Goal: Task Accomplishment & Management: Manage account settings

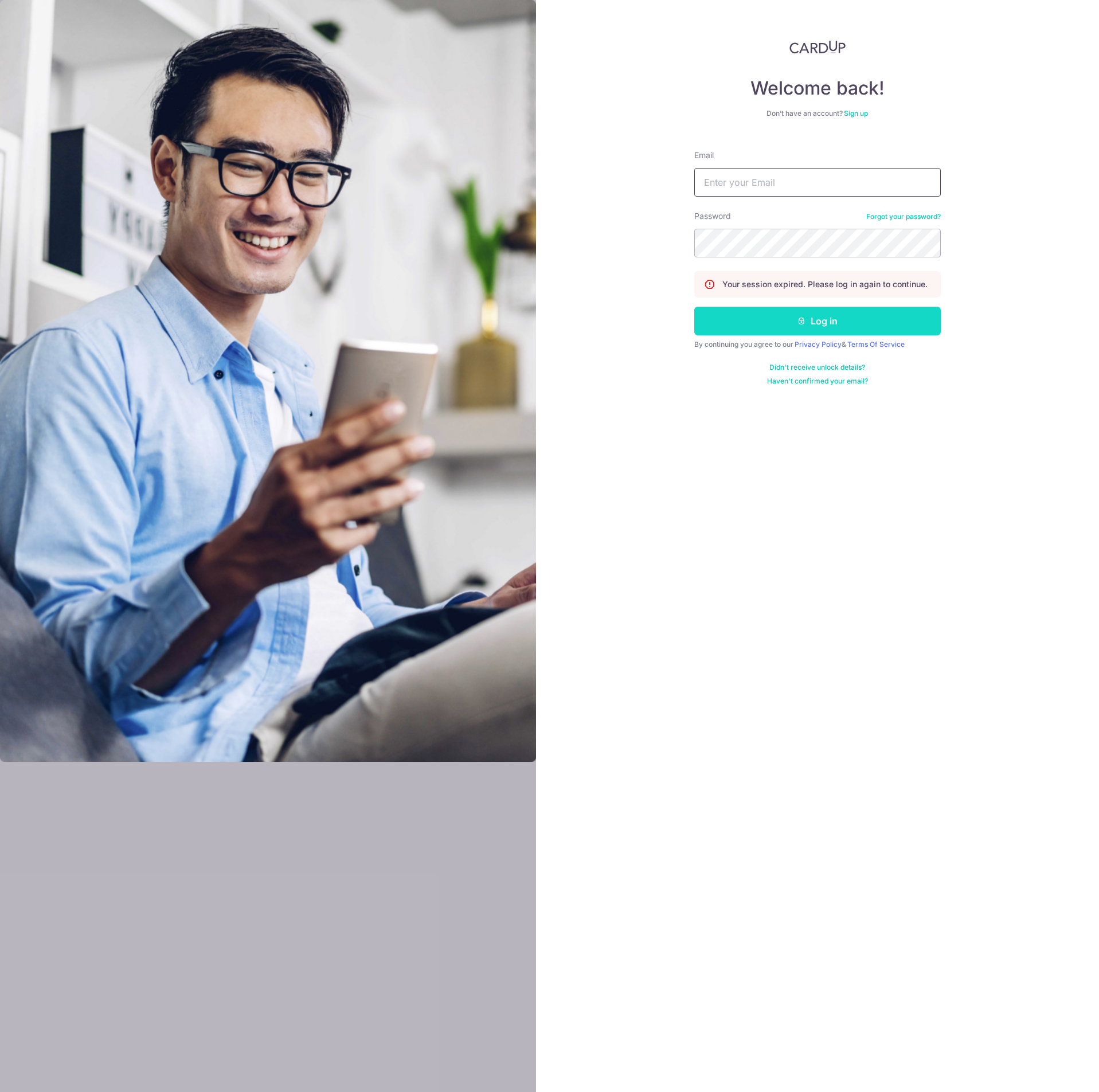
type input "[EMAIL_ADDRESS][DOMAIN_NAME]"
click at [825, 327] on button "Log in" at bounding box center [817, 321] width 246 height 28
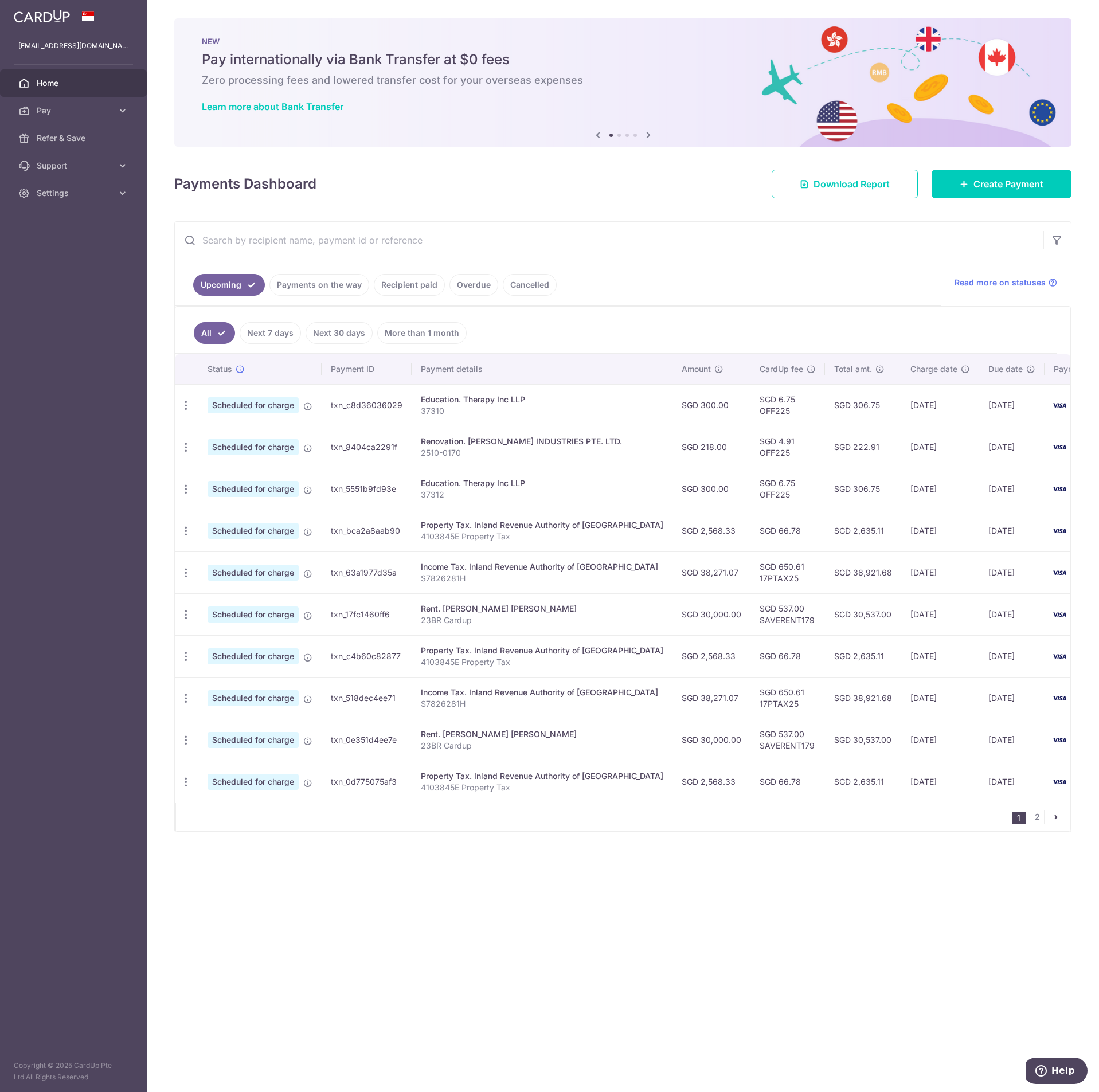
click at [707, 211] on div "× Pause Schedule Pause all future payments in this series Pause just this one p…" at bounding box center [622, 546] width 952 height 1092
click at [406, 283] on link "Recipient paid" at bounding box center [409, 285] width 71 height 22
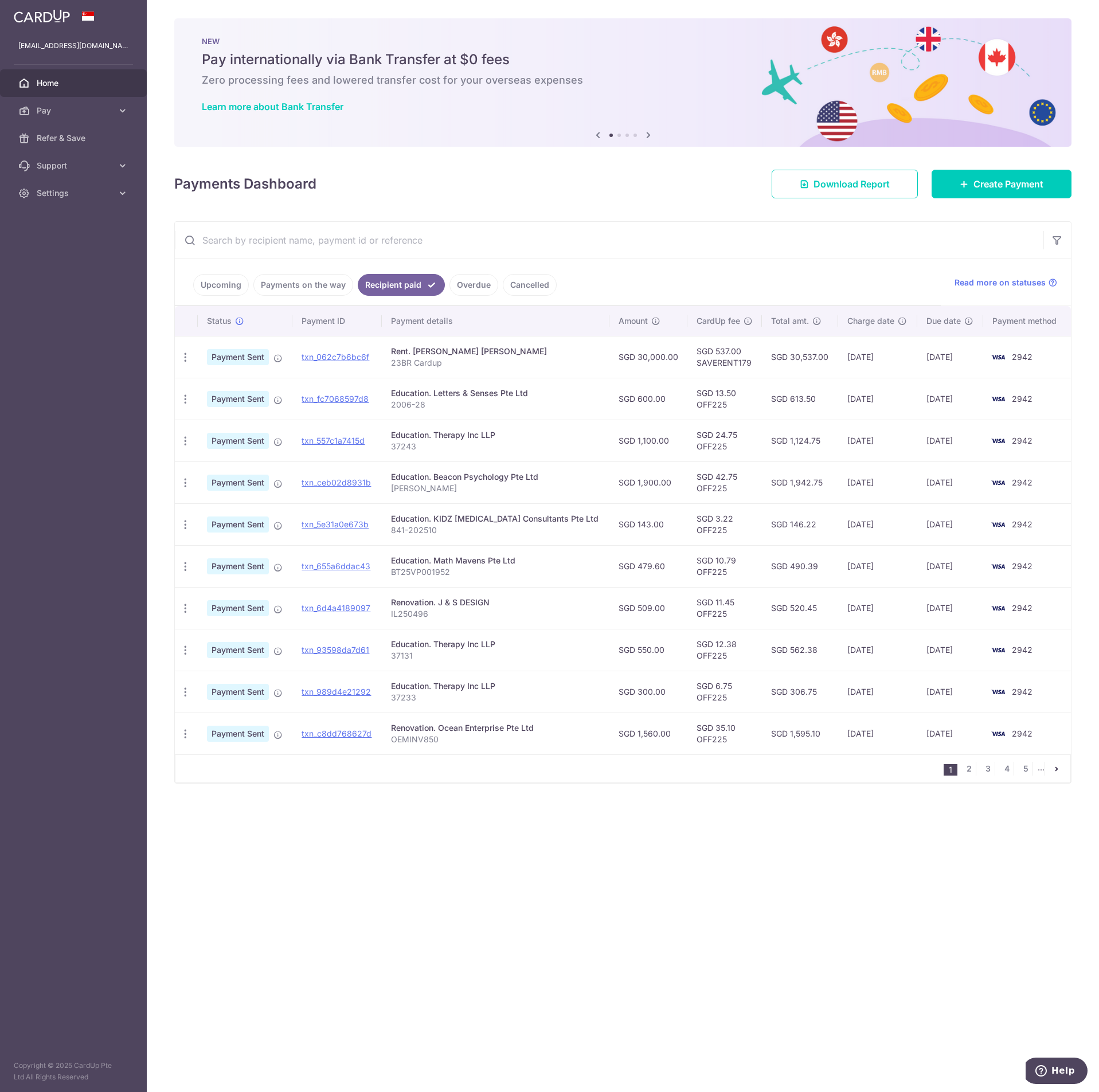
click at [385, 241] on input "text" at bounding box center [609, 240] width 868 height 36
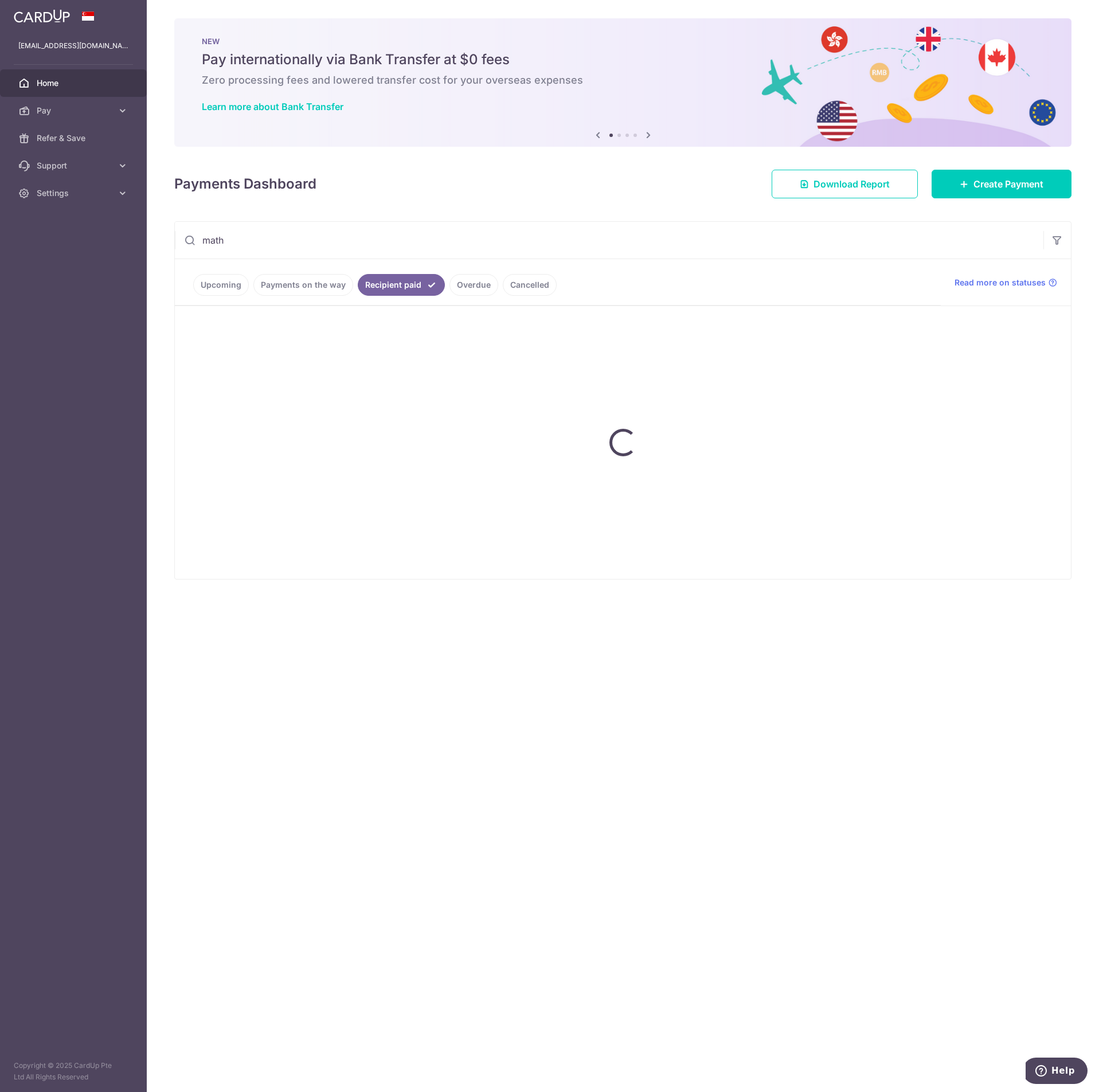
type input "math"
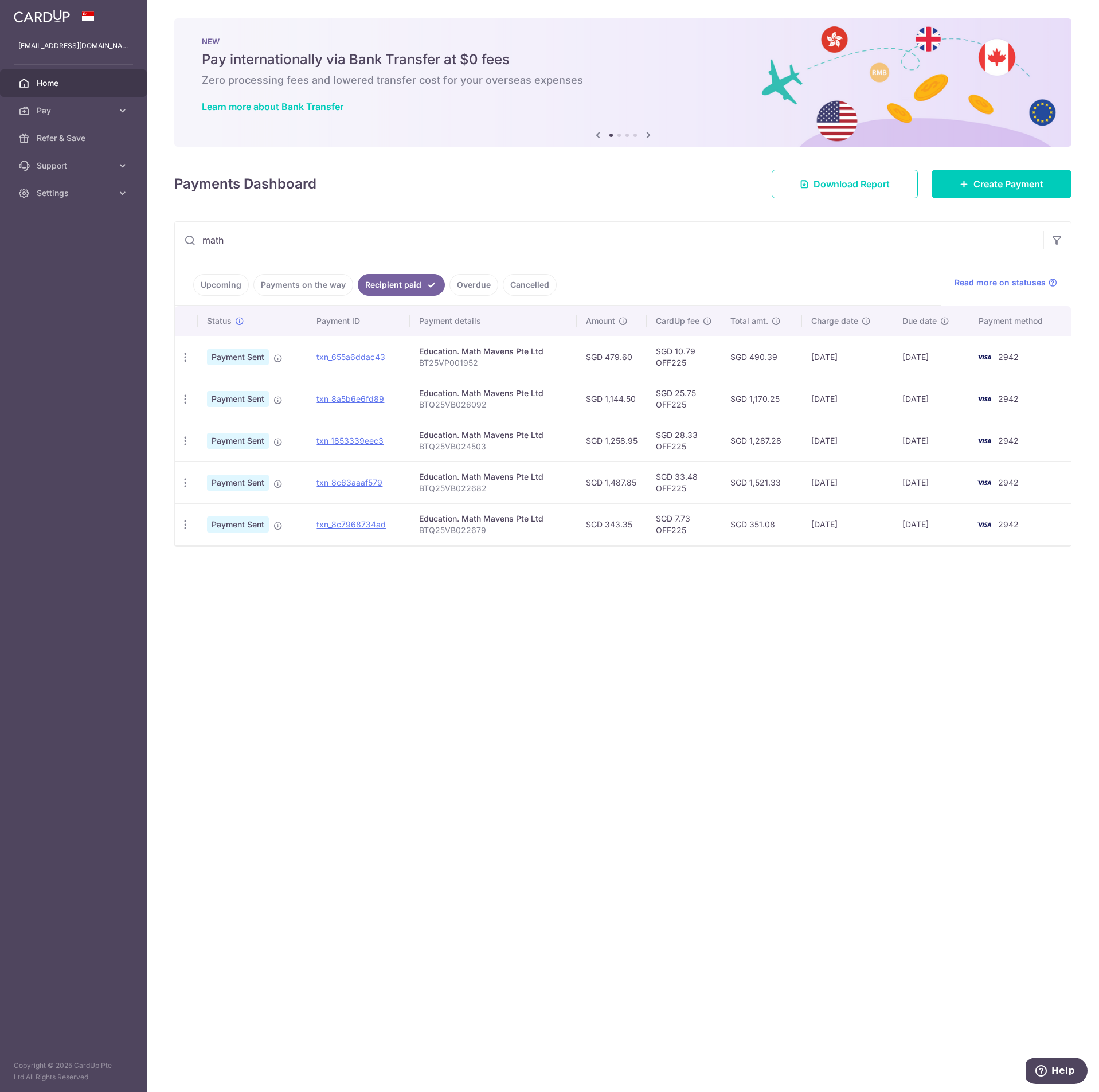
click at [770, 15] on div "× Pause Schedule Pause all future payments in this series Pause just this one p…" at bounding box center [622, 546] width 952 height 1092
